Goal: Task Accomplishment & Management: Use online tool/utility

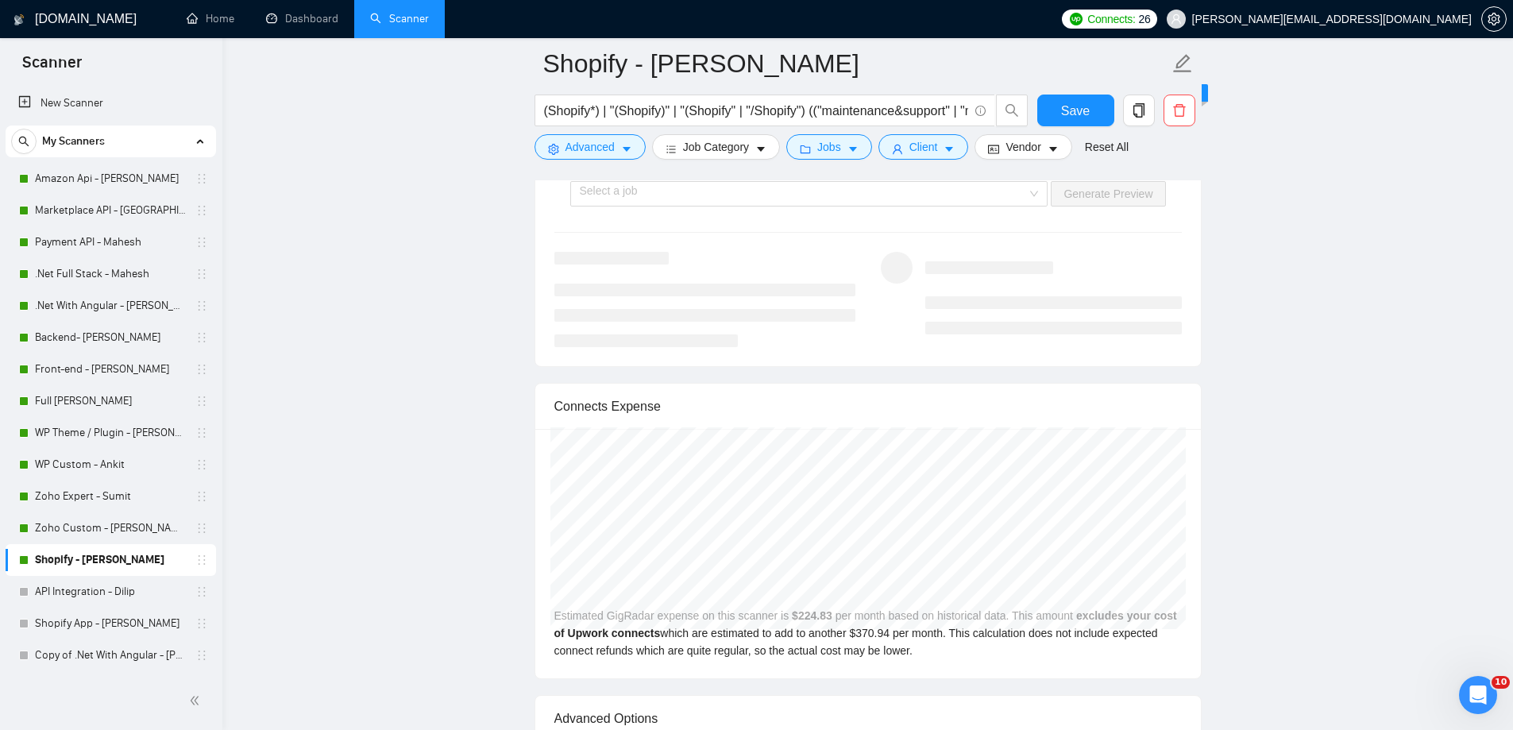
scroll to position [3235, 0]
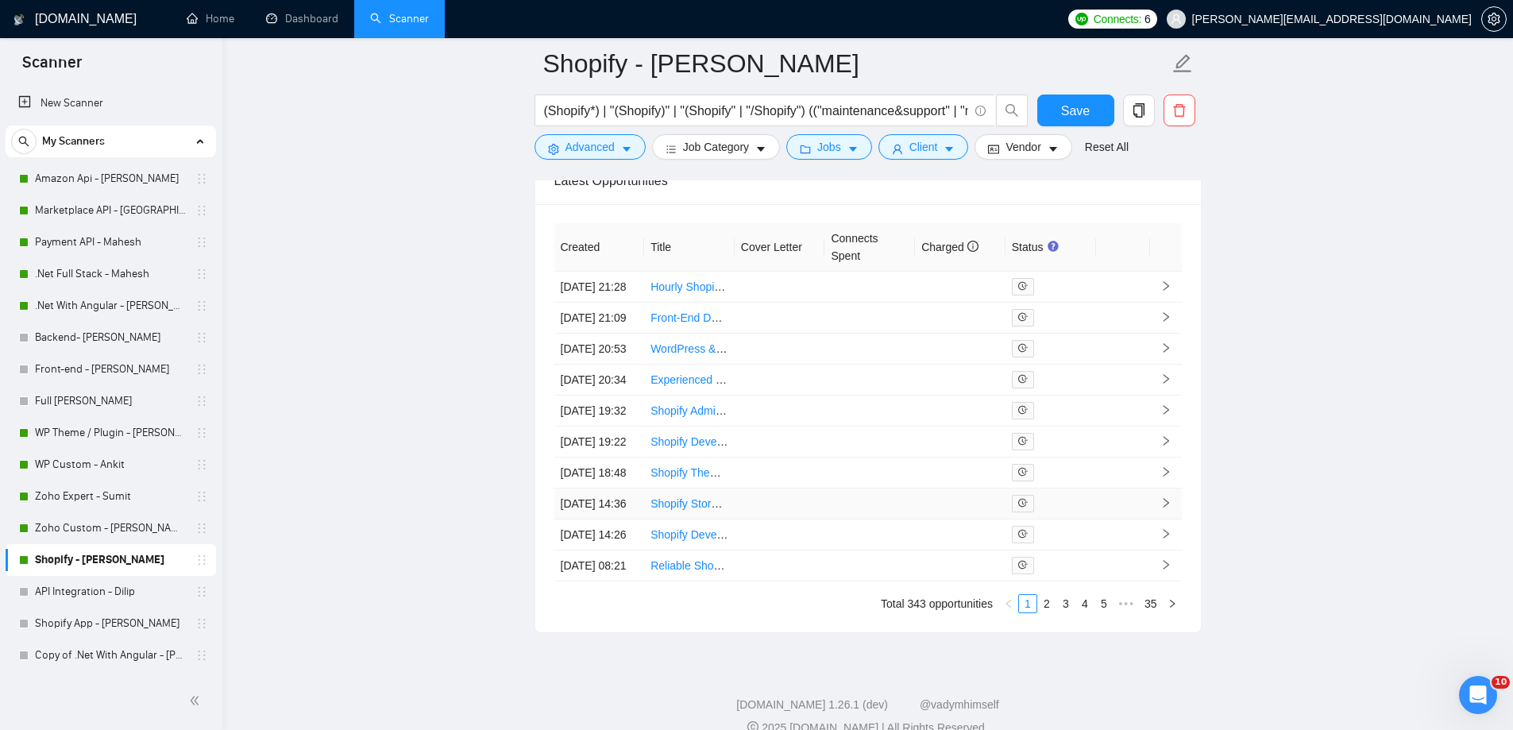
scroll to position [3971, 0]
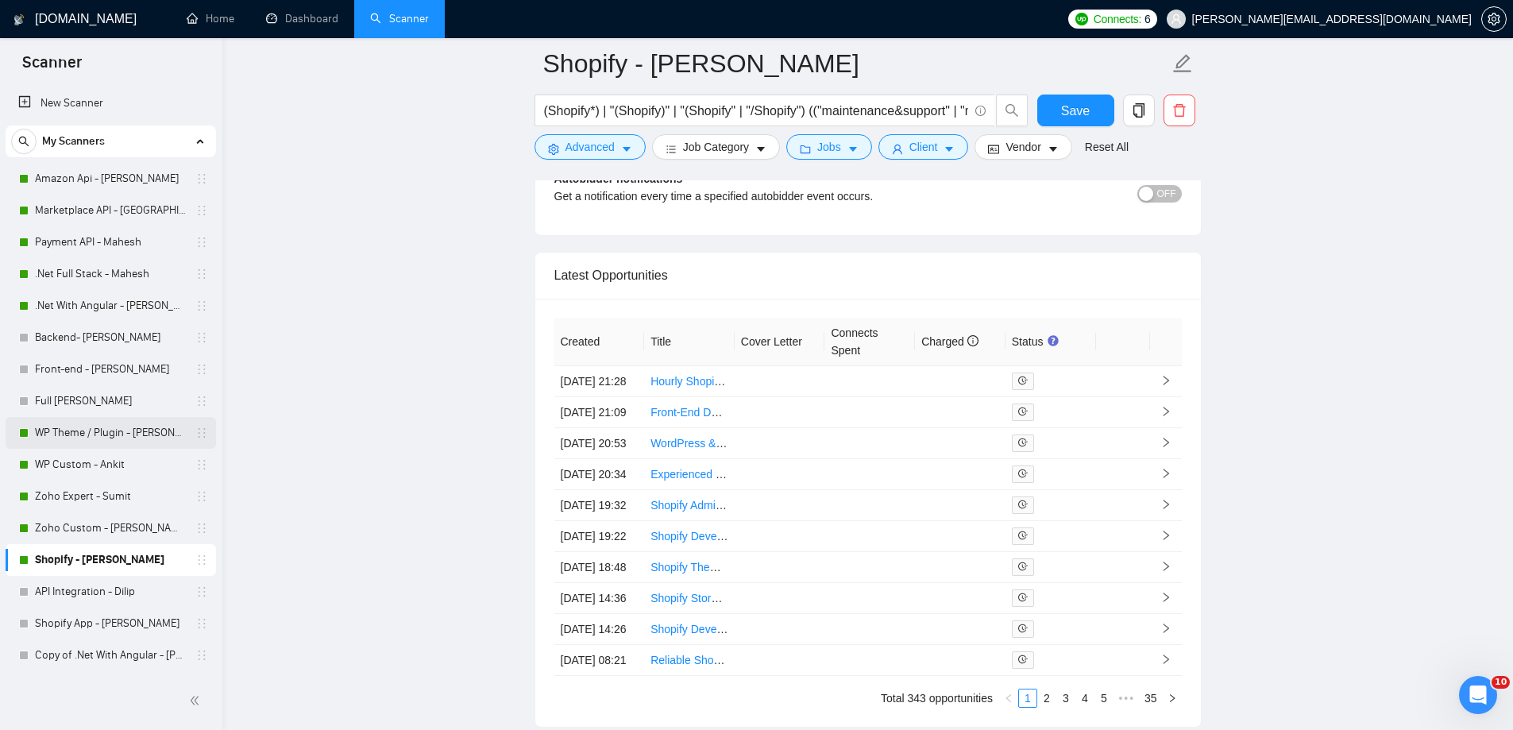
click at [98, 435] on link "WP Theme / Plugin - [PERSON_NAME]" at bounding box center [110, 433] width 151 height 32
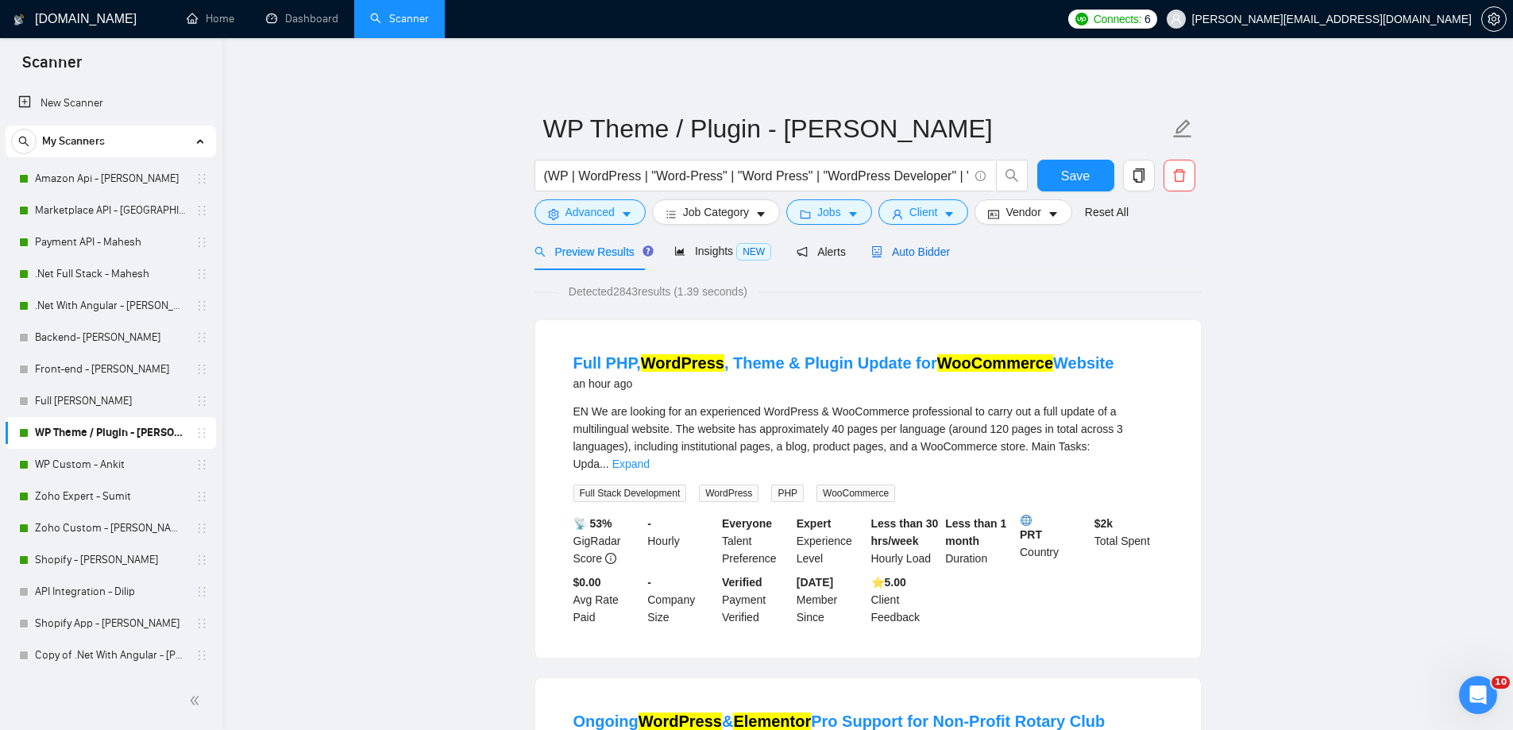
click at [887, 252] on span "Auto Bidder" at bounding box center [910, 251] width 79 height 13
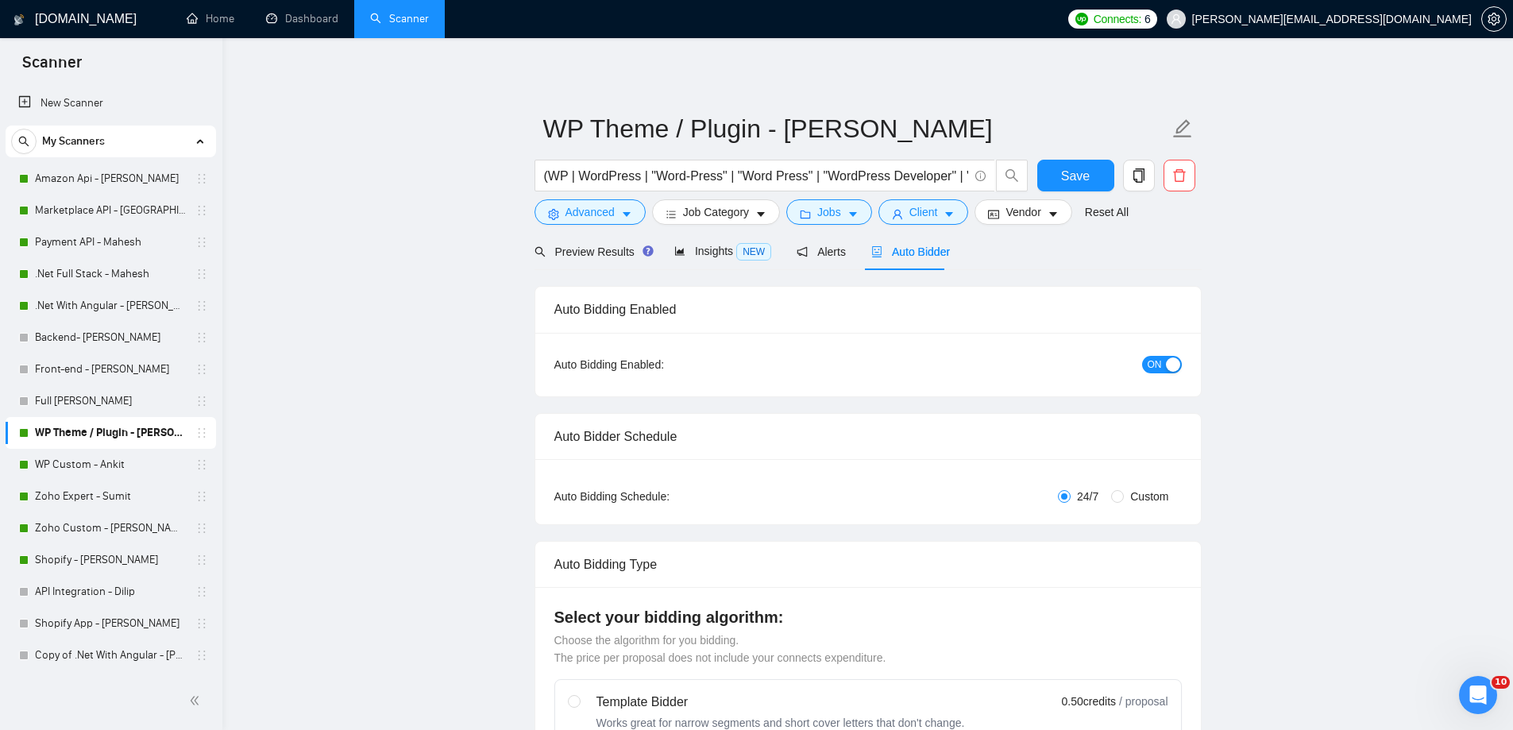
radio input "false"
radio input "true"
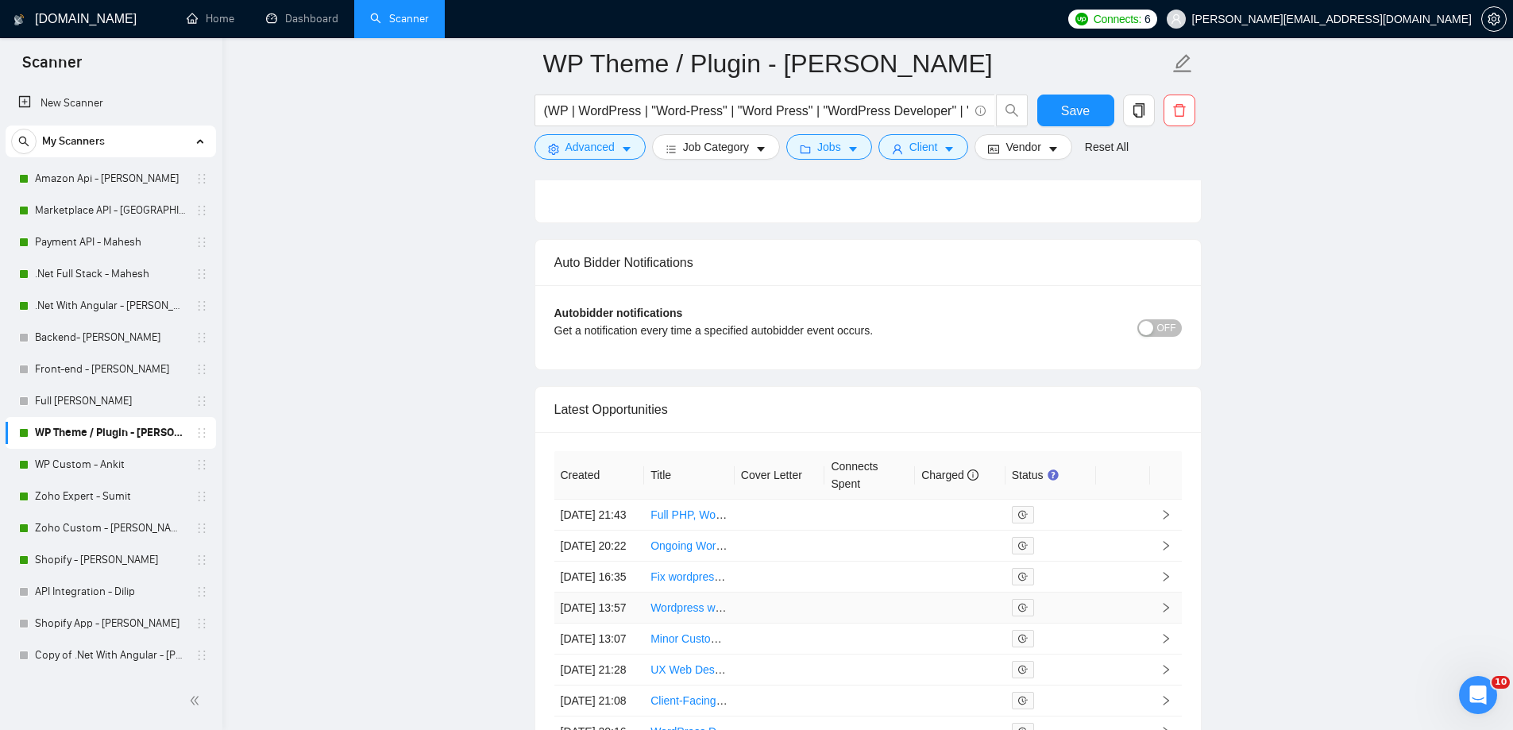
scroll to position [3933, 0]
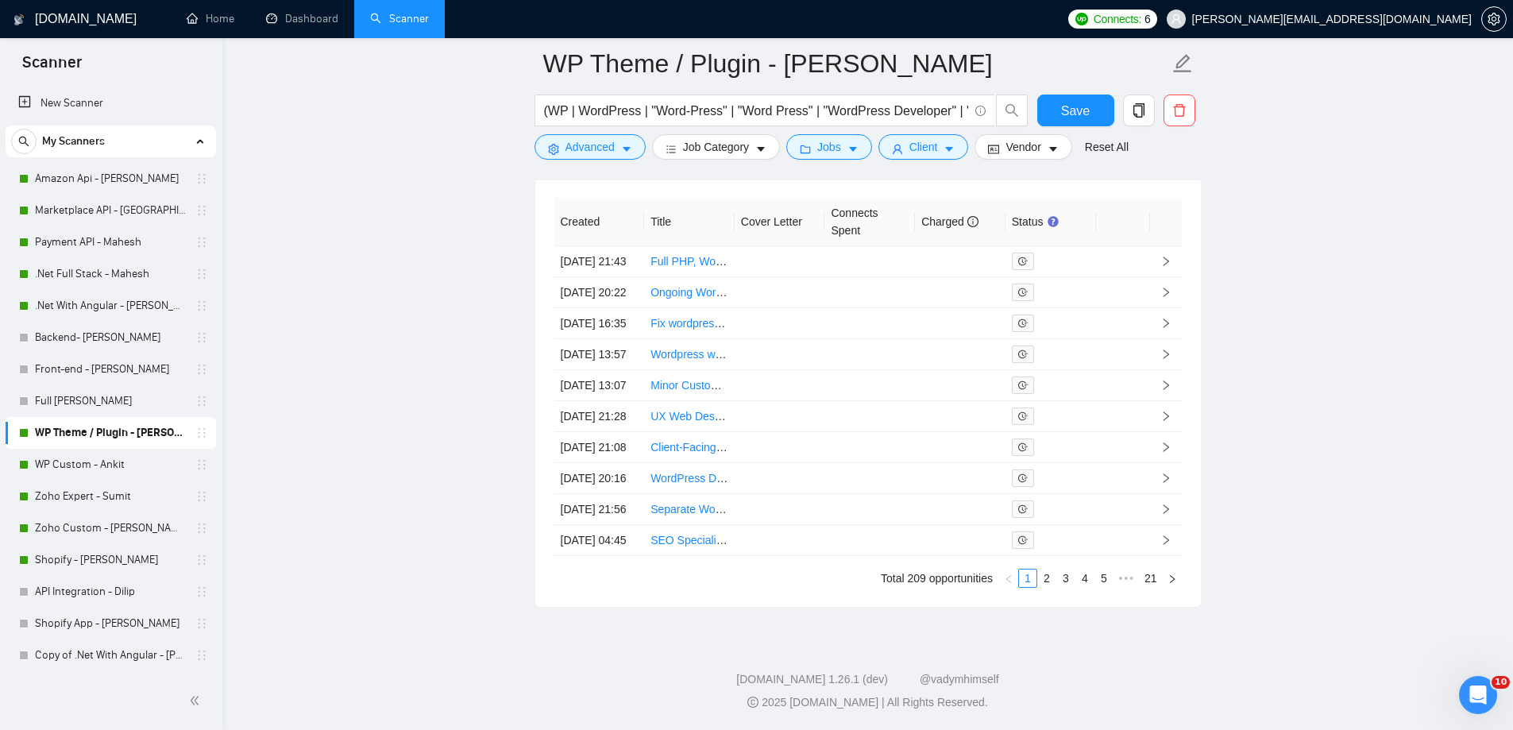
scroll to position [4080, 0]
